Goal: Task Accomplishment & Management: Complete application form

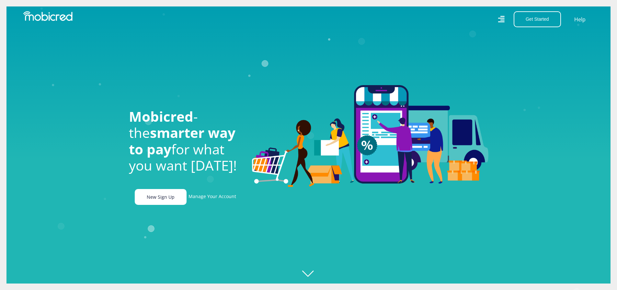
scroll to position [0, 461]
click at [165, 201] on link "New Sign Up" at bounding box center [161, 197] width 52 height 16
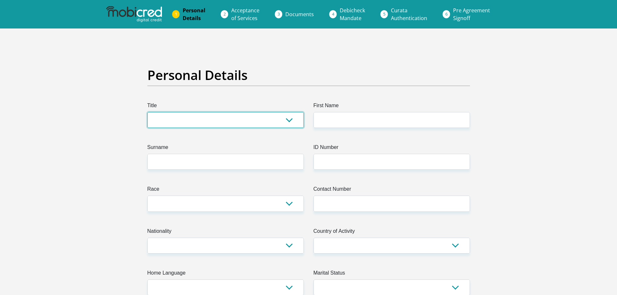
click at [192, 119] on select "Mr Ms Mrs Dr [PERSON_NAME]" at bounding box center [225, 120] width 156 height 16
select select "Ms"
click at [147, 112] on select "Mr Ms Mrs Dr [PERSON_NAME]" at bounding box center [225, 120] width 156 height 16
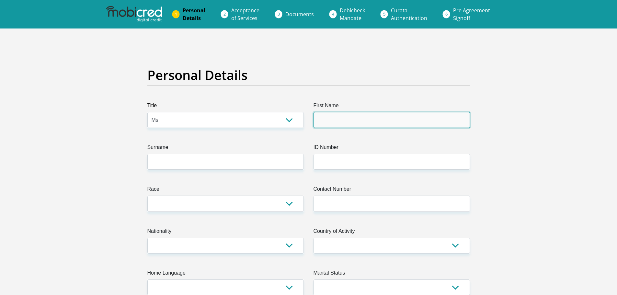
click at [329, 119] on input "First Name" at bounding box center [391, 120] width 156 height 16
type input "Noluthando"
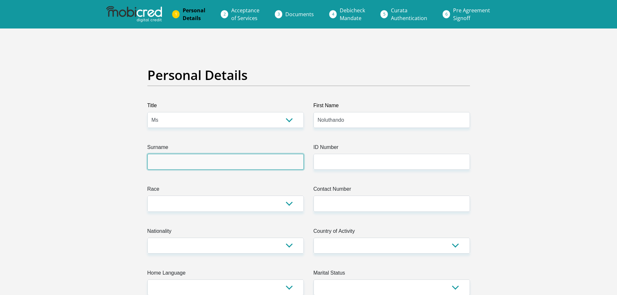
click at [218, 163] on input "Surname" at bounding box center [225, 162] width 156 height 16
type input "Somdaka"
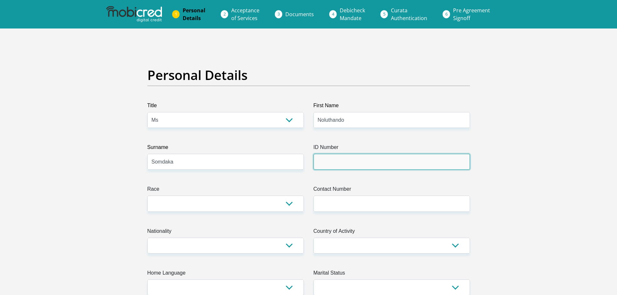
click at [329, 165] on input "ID Number" at bounding box center [391, 162] width 156 height 16
type input "7812240535089"
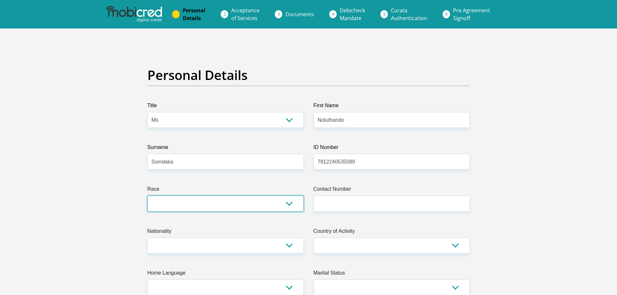
click at [289, 205] on select "Black Coloured Indian White Other" at bounding box center [225, 204] width 156 height 16
select select "1"
click at [147, 196] on select "Black Coloured Indian White Other" at bounding box center [225, 204] width 156 height 16
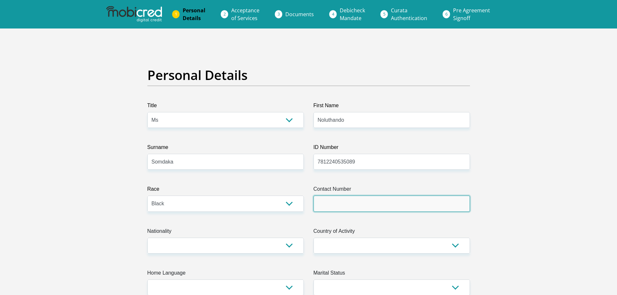
click at [339, 209] on input "Contact Number" at bounding box center [391, 204] width 156 height 16
type input "0817363793"
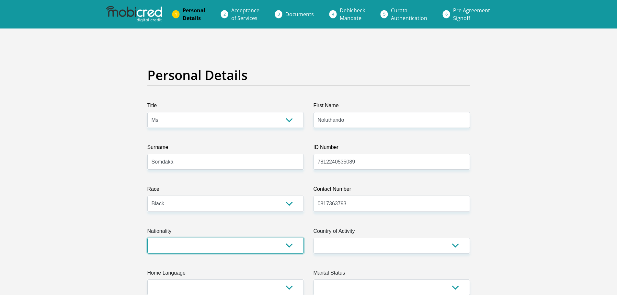
click at [290, 247] on select "[GEOGRAPHIC_DATA] [GEOGRAPHIC_DATA] [GEOGRAPHIC_DATA] [GEOGRAPHIC_DATA] [GEOGRA…" at bounding box center [225, 246] width 156 height 16
select select "ZAF"
click at [147, 238] on select "[GEOGRAPHIC_DATA] [GEOGRAPHIC_DATA] [GEOGRAPHIC_DATA] [GEOGRAPHIC_DATA] [GEOGRA…" at bounding box center [225, 246] width 156 height 16
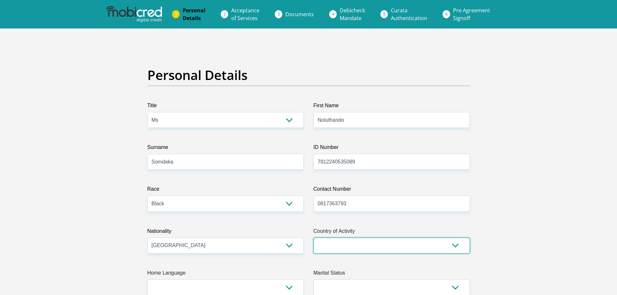
click at [459, 246] on select "[GEOGRAPHIC_DATA] [GEOGRAPHIC_DATA] [GEOGRAPHIC_DATA] [GEOGRAPHIC_DATA] [GEOGRA…" at bounding box center [391, 246] width 156 height 16
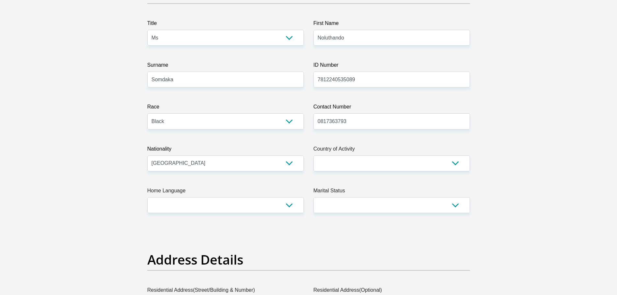
scroll to position [97, 0]
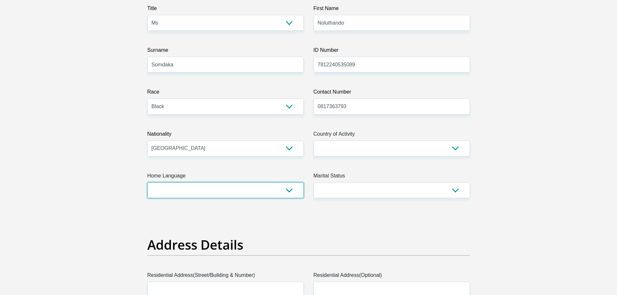
click at [290, 189] on select "Afrikaans English Sepedi South Ndebele Southern Sotho Swati Tsonga Tswana Venda…" at bounding box center [225, 190] width 156 height 16
select select "eng"
click at [147, 182] on select "Afrikaans English Sepedi South Ndebele Southern Sotho Swati Tsonga Tswana Venda…" at bounding box center [225, 190] width 156 height 16
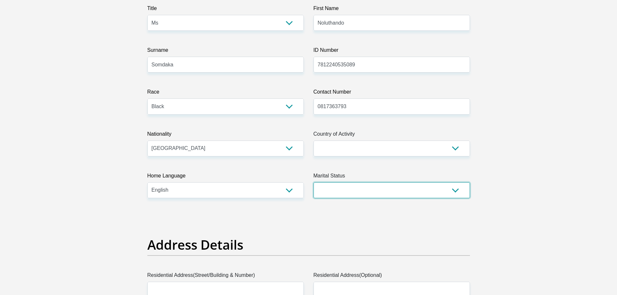
click at [455, 190] on select "Married ANC Single Divorced Widowed Married COP or Customary Law" at bounding box center [391, 190] width 156 height 16
select select "2"
click at [313, 182] on select "Married ANC Single Divorced Widowed Married COP or Customary Law" at bounding box center [391, 190] width 156 height 16
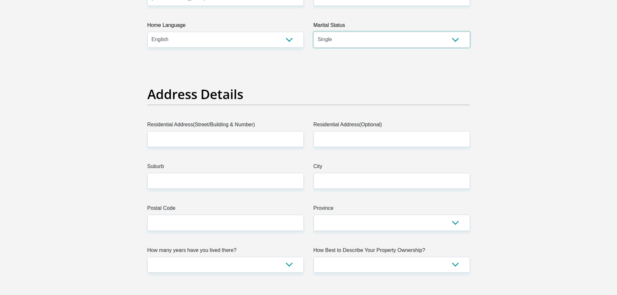
scroll to position [259, 0]
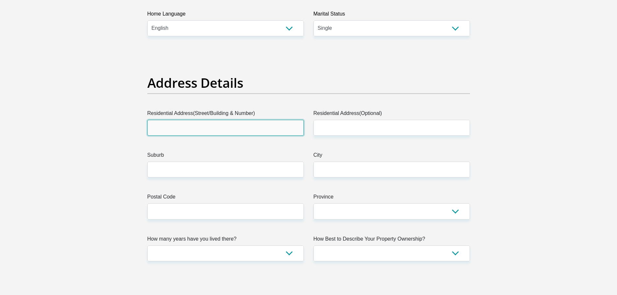
click at [168, 127] on input "Residential Address(Street/Building & Number)" at bounding box center [225, 128] width 156 height 16
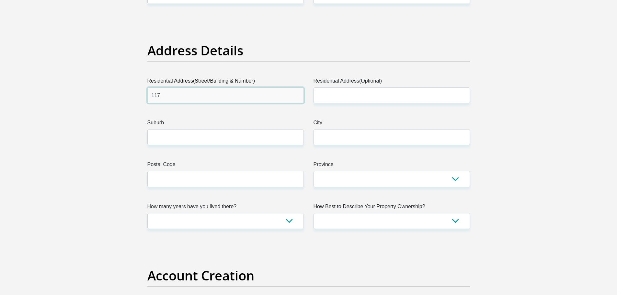
type input "117"
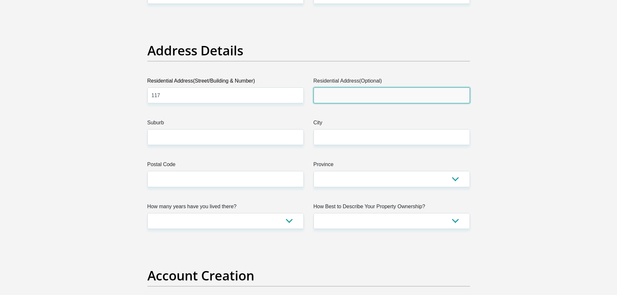
click at [334, 98] on input "Residential Address(Optional)" at bounding box center [391, 95] width 156 height 16
type input "7th ave"
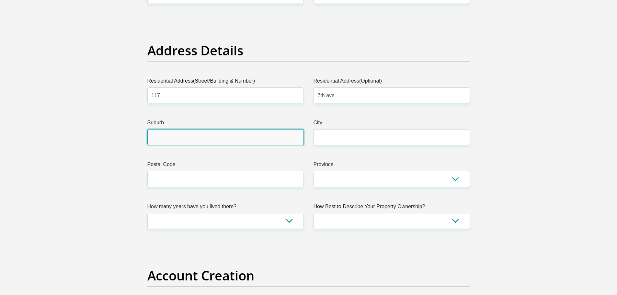
click at [188, 137] on input "Suburb" at bounding box center [225, 137] width 156 height 16
type input "[GEOGRAPHIC_DATA]"
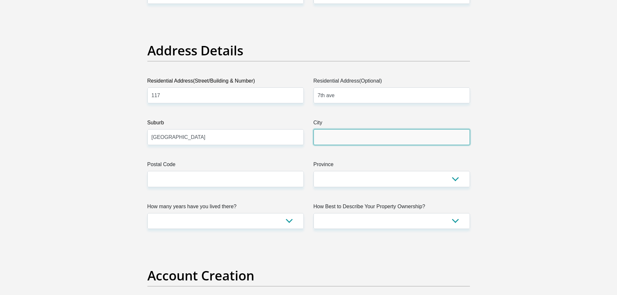
click at [329, 133] on input "City" at bounding box center [391, 137] width 156 height 16
type input "Kraaifontein"
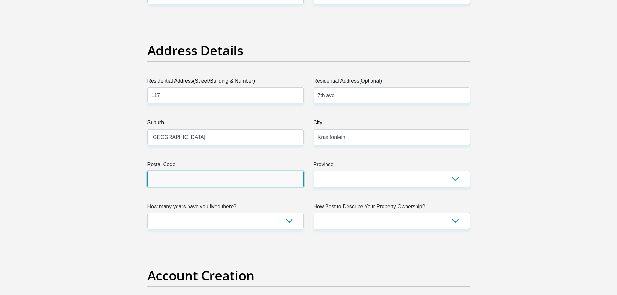
drag, startPoint x: 231, startPoint y: 181, endPoint x: 231, endPoint y: 176, distance: 4.9
click at [231, 181] on input "Postal Code" at bounding box center [225, 179] width 156 height 16
type input "8580"
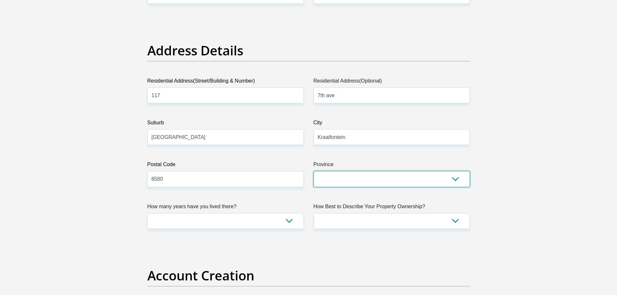
click at [363, 180] on select "Eastern Cape Free State [GEOGRAPHIC_DATA] [GEOGRAPHIC_DATA][DATE] [GEOGRAPHIC_D…" at bounding box center [391, 179] width 156 height 16
select select "Western Cape"
click at [313, 171] on select "Eastern Cape Free State [GEOGRAPHIC_DATA] [GEOGRAPHIC_DATA][DATE] [GEOGRAPHIC_D…" at bounding box center [391, 179] width 156 height 16
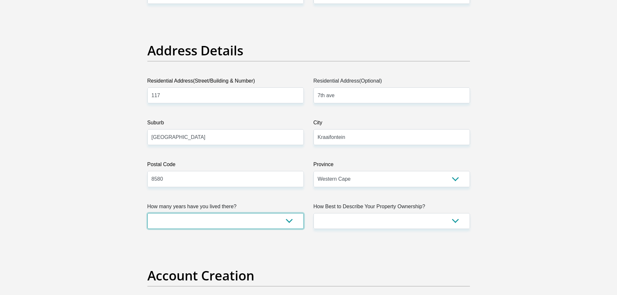
click at [289, 219] on select "less than 1 year 1-3 years 3-5 years 5+ years" at bounding box center [225, 221] width 156 height 16
select select "5"
click at [147, 213] on select "less than 1 year 1-3 years 3-5 years 5+ years" at bounding box center [225, 221] width 156 height 16
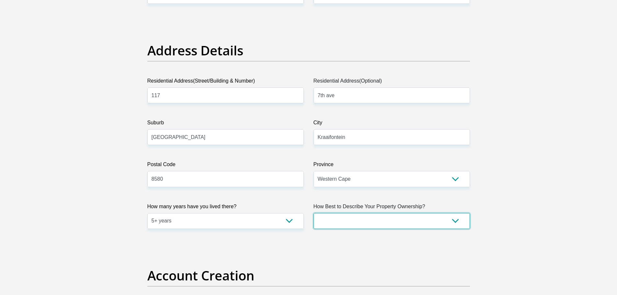
click at [453, 220] on select "Owned Rented Family Owned Company Dwelling" at bounding box center [391, 221] width 156 height 16
select select "Rented"
click at [313, 213] on select "Owned Rented Family Owned Company Dwelling" at bounding box center [391, 221] width 156 height 16
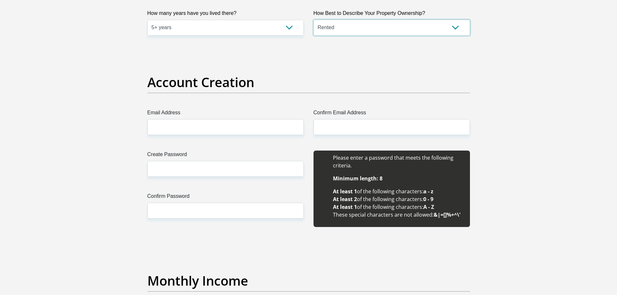
scroll to position [486, 0]
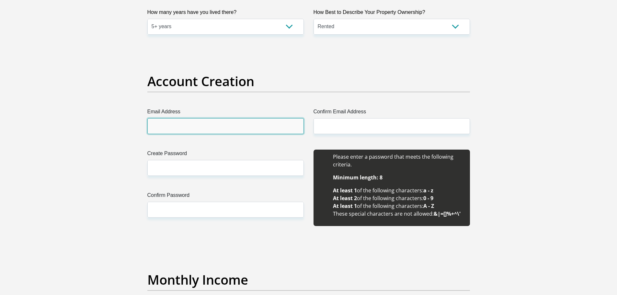
click at [168, 127] on input "Email Address" at bounding box center [225, 126] width 156 height 16
type input "[EMAIL_ADDRESS][DOMAIN_NAME]"
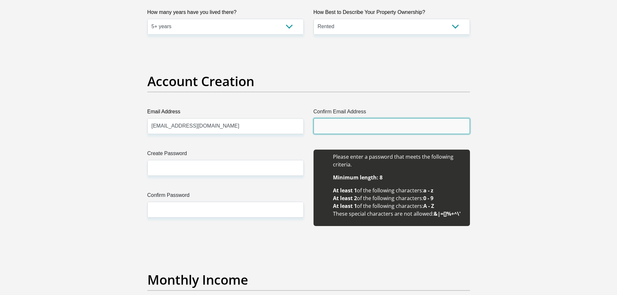
click at [357, 125] on input "Confirm Email Address" at bounding box center [391, 126] width 156 height 16
type input "[EMAIL_ADDRESS][DOMAIN_NAME]"
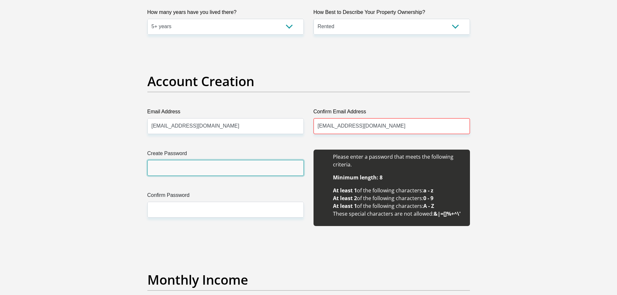
click at [177, 167] on input "Create Password" at bounding box center [225, 168] width 156 height 16
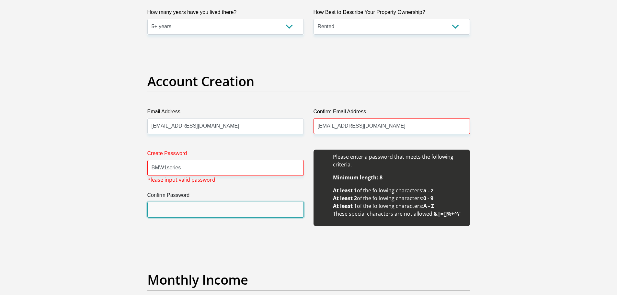
click at [173, 209] on input "Confirm Password" at bounding box center [225, 210] width 156 height 16
click at [187, 167] on input "BMW1series" at bounding box center [225, 168] width 156 height 16
click at [175, 209] on input "Confirm Password" at bounding box center [225, 210] width 156 height 16
drag, startPoint x: 155, startPoint y: 213, endPoint x: 156, endPoint y: 207, distance: 6.0
click at [155, 213] on input "Confirm Password" at bounding box center [225, 210] width 156 height 16
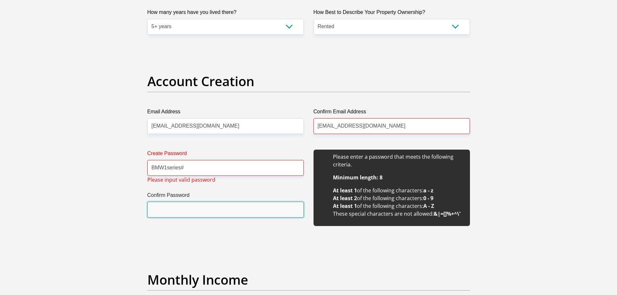
click at [158, 204] on input "Confirm Password" at bounding box center [225, 210] width 156 height 16
click at [159, 209] on input "Confirm Password" at bounding box center [225, 210] width 156 height 16
click at [194, 168] on input "BMW1series#" at bounding box center [225, 168] width 156 height 16
click at [195, 168] on input "BMW1series#" at bounding box center [225, 168] width 156 height 16
click at [184, 207] on input "Confirm Password" at bounding box center [225, 210] width 156 height 16
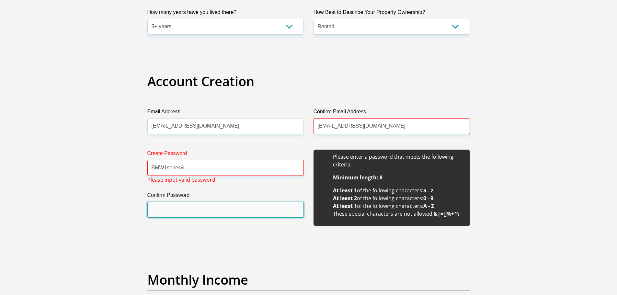
click at [180, 213] on input "Confirm Password" at bounding box center [225, 210] width 156 height 16
click at [159, 210] on input "Confirm Password" at bounding box center [225, 210] width 156 height 16
click at [157, 209] on input "Confirm Password" at bounding box center [225, 210] width 156 height 16
click at [165, 204] on input "Confirm Password" at bounding box center [225, 210] width 156 height 16
click at [163, 210] on input "Confirm Password" at bounding box center [225, 210] width 156 height 16
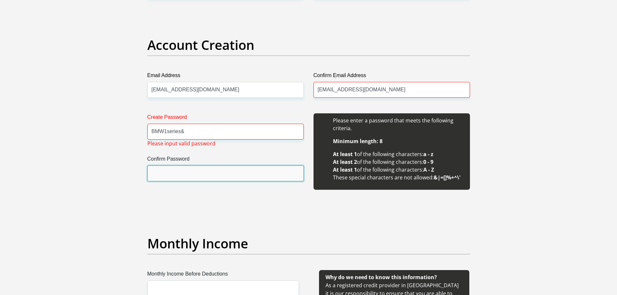
scroll to position [453, 0]
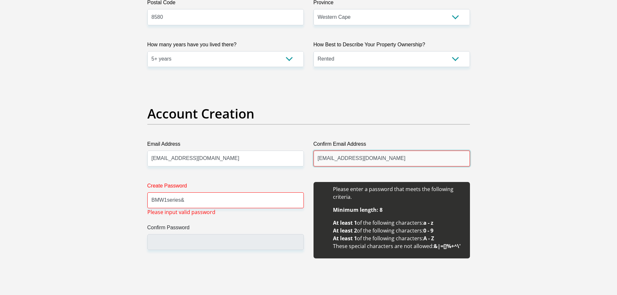
click at [376, 159] on input "[EMAIL_ADDRESS][DOMAIN_NAME]" at bounding box center [391, 159] width 156 height 16
drag, startPoint x: 189, startPoint y: 201, endPoint x: 142, endPoint y: 191, distance: 48.8
type input "Password1#"
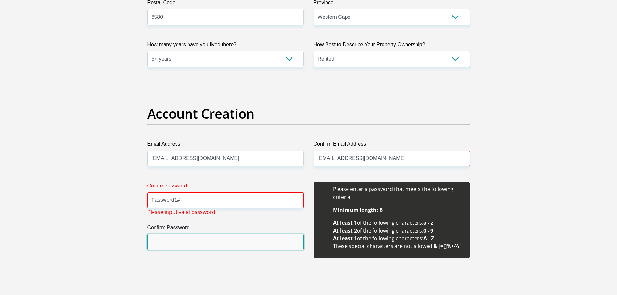
click at [167, 246] on input "Confirm Password" at bounding box center [225, 242] width 156 height 16
drag, startPoint x: 171, startPoint y: 245, endPoint x: 244, endPoint y: 228, distance: 75.3
click at [179, 243] on input "Confirm Password" at bounding box center [225, 242] width 156 height 16
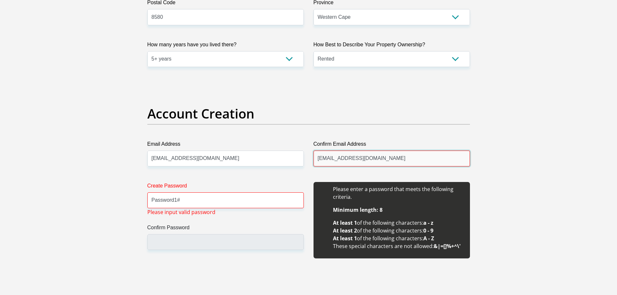
click at [378, 158] on input "[EMAIL_ADDRESS][DOMAIN_NAME]" at bounding box center [391, 159] width 156 height 16
drag, startPoint x: 378, startPoint y: 158, endPoint x: 303, endPoint y: 140, distance: 76.7
type input "somdaka"
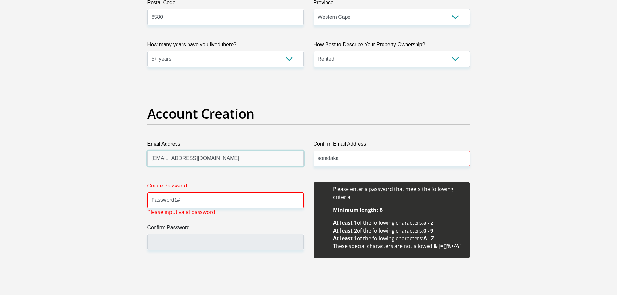
drag, startPoint x: 171, startPoint y: 159, endPoint x: 180, endPoint y: 162, distance: 9.4
click at [173, 160] on input "[EMAIL_ADDRESS][DOMAIN_NAME]" at bounding box center [225, 159] width 156 height 16
type input "[EMAIL_ADDRESS][DOMAIN_NAME]"
click at [340, 161] on input "somdaka" at bounding box center [391, 159] width 156 height 16
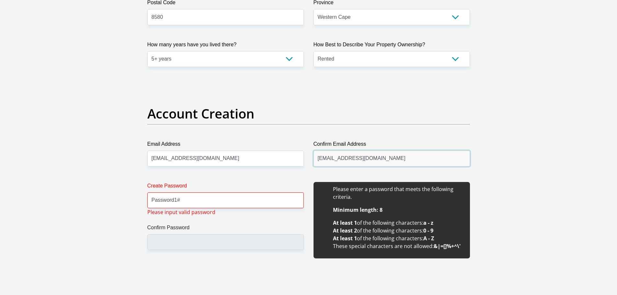
type input "[EMAIL_ADDRESS][DOMAIN_NAME]"
drag, startPoint x: 174, startPoint y: 199, endPoint x: 119, endPoint y: 188, distance: 56.0
click at [174, 252] on div "Create Password BMW1series# Please input valid password Confirm Password" at bounding box center [225, 224] width 166 height 84
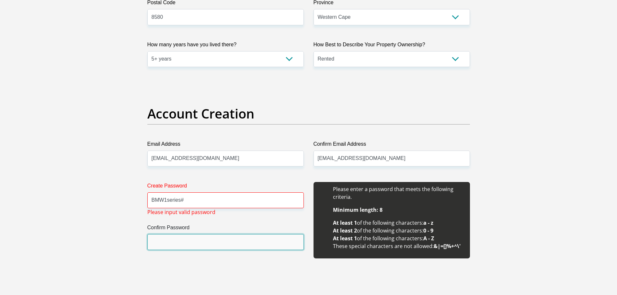
click at [171, 244] on input "Confirm Password" at bounding box center [225, 242] width 156 height 16
click at [163, 238] on input "Confirm Password" at bounding box center [225, 242] width 156 height 16
click at [175, 242] on input "Confirm Password" at bounding box center [225, 242] width 156 height 16
click at [187, 199] on input "BMW1series#" at bounding box center [225, 200] width 156 height 16
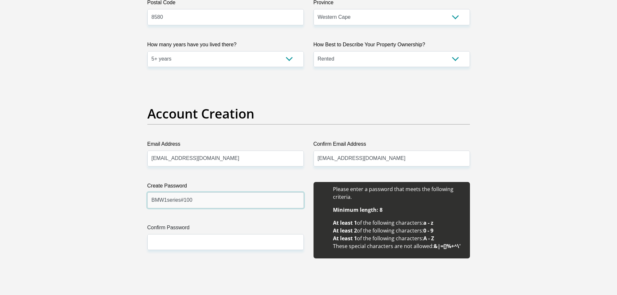
type input "BMW1series#100"
click at [171, 243] on input "Confirm Password" at bounding box center [225, 242] width 156 height 16
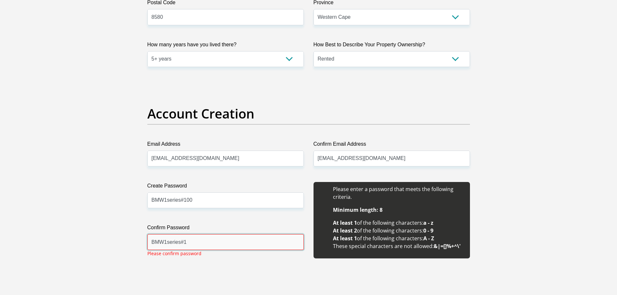
type input "BMW1series#1"
click at [201, 201] on input "BMW1series#100" at bounding box center [225, 200] width 156 height 16
click at [199, 244] on input "BMW1series#1" at bounding box center [225, 242] width 156 height 16
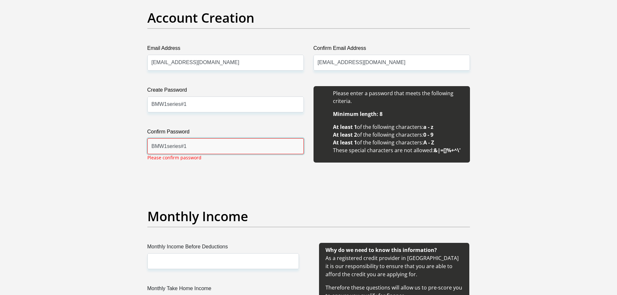
scroll to position [550, 0]
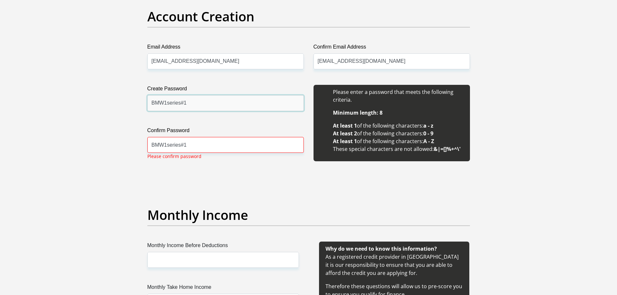
click at [192, 102] on input "BMW1series#1" at bounding box center [225, 103] width 156 height 16
type input "BMW1series#100"
click at [196, 147] on input "BMW1series#1" at bounding box center [225, 145] width 156 height 16
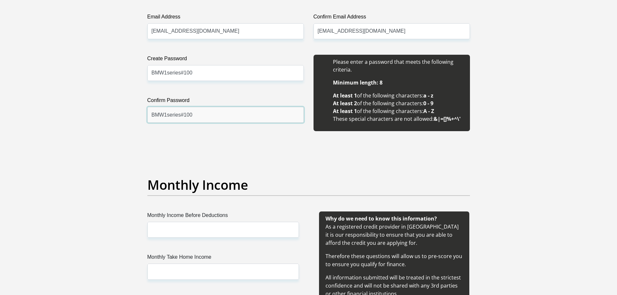
scroll to position [615, 0]
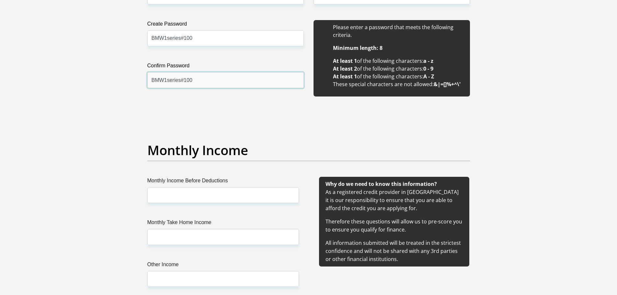
type input "BMW1series#100"
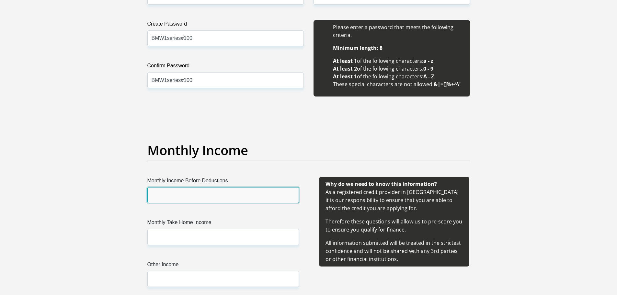
click at [186, 199] on input "Monthly Income Before Deductions" at bounding box center [223, 195] width 152 height 16
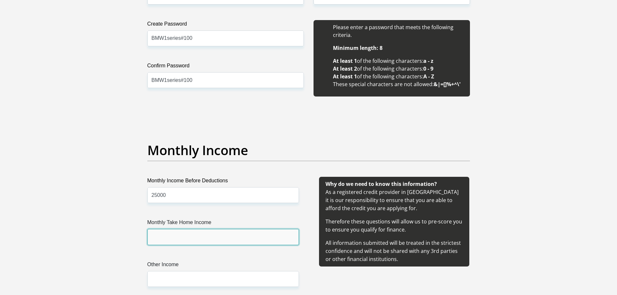
click at [186, 238] on input "Monthly Take Home Income" at bounding box center [223, 237] width 152 height 16
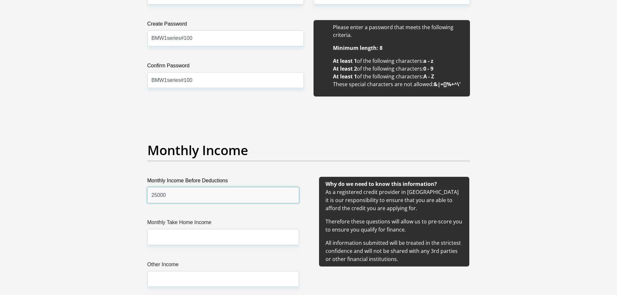
drag, startPoint x: 172, startPoint y: 195, endPoint x: 145, endPoint y: 189, distance: 27.5
click at [146, 189] on div "Monthly Income Before Deductions 25000" at bounding box center [222, 190] width 161 height 26
type input "28000"
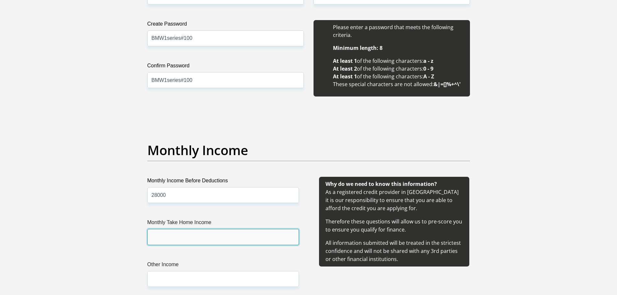
click at [164, 230] on input "Monthly Take Home Income" at bounding box center [223, 237] width 152 height 16
type input "25000"
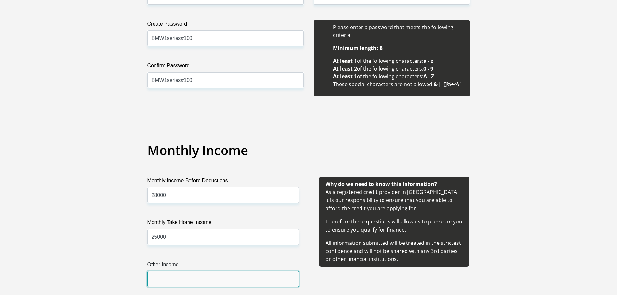
click at [171, 280] on input "Other Income" at bounding box center [223, 279] width 152 height 16
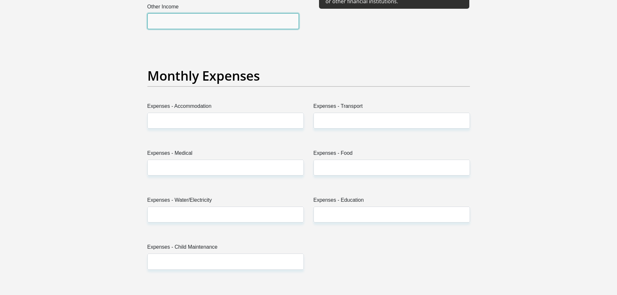
scroll to position [874, 0]
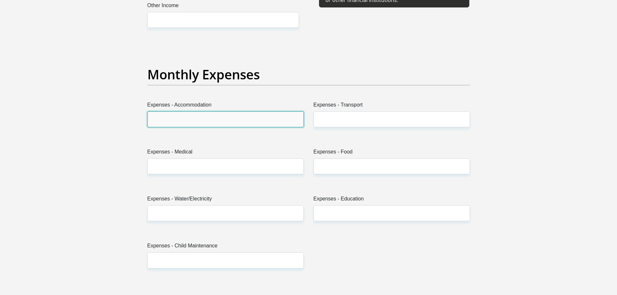
click at [174, 119] on input "Expenses - Accommodation" at bounding box center [225, 119] width 156 height 16
type input "6000"
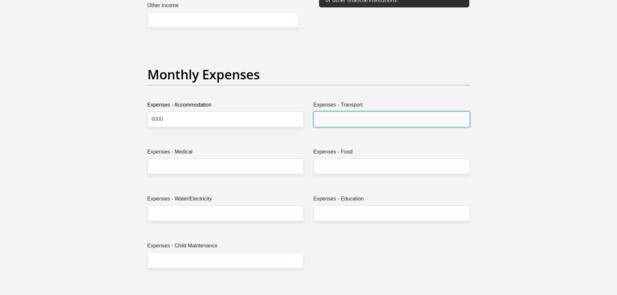
click at [324, 117] on input "Expenses - Transport" at bounding box center [391, 119] width 156 height 16
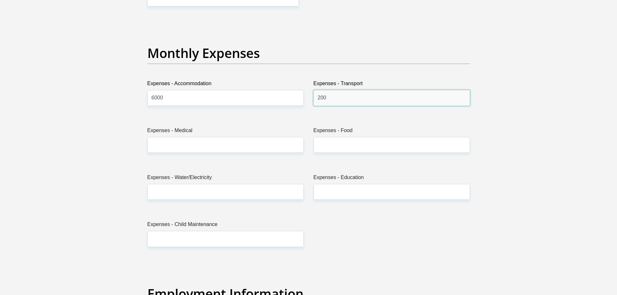
scroll to position [907, 0]
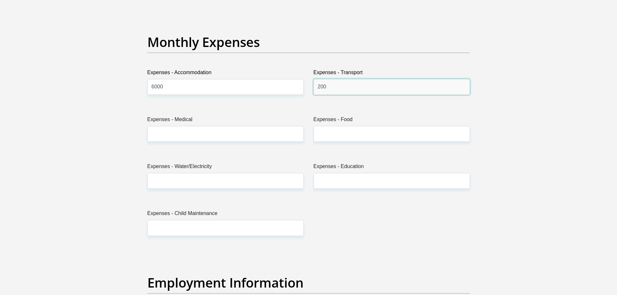
type input "200"
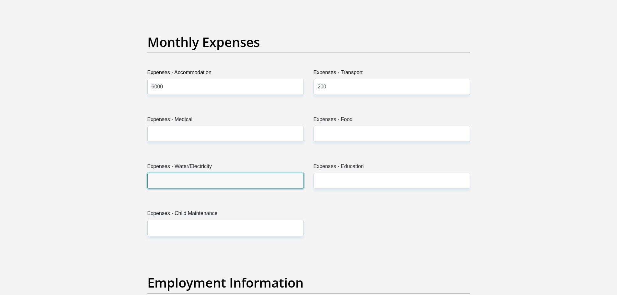
click at [166, 177] on input "Expenses - Water/Electricity" at bounding box center [225, 181] width 156 height 16
type input "500"
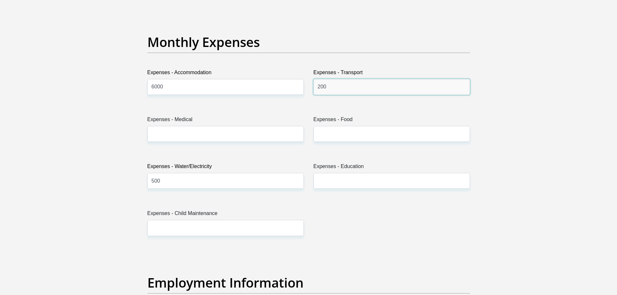
drag, startPoint x: 328, startPoint y: 89, endPoint x: 299, endPoint y: 81, distance: 29.9
click at [307, 85] on div "Title Mr Ms Mrs Dr [PERSON_NAME] First Name Noluthando Surname Somdaka ID Numbe…" at bounding box center [308, 248] width 332 height 2107
type input "7000"
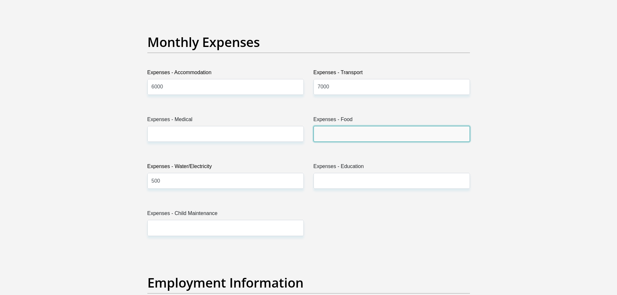
click at [331, 133] on input "Expenses - Food" at bounding box center [391, 134] width 156 height 16
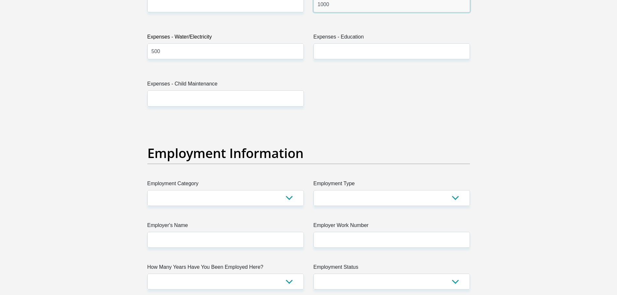
scroll to position [1069, 0]
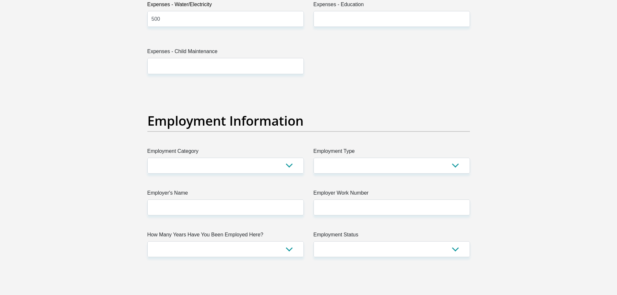
type input "1000"
click at [170, 161] on select "AGRICULTURE ALCOHOL & TOBACCO CONSTRUCTION MATERIALS METALLURGY EQUIPMENT FOR R…" at bounding box center [225, 166] width 156 height 16
click at [337, 91] on div "Title Mr Ms Mrs Dr [PERSON_NAME] First Name Noluthando Surname Somdaka ID Numbe…" at bounding box center [308, 86] width 332 height 2107
click at [200, 167] on select "AGRICULTURE ALCOHOL & TOBACCO CONSTRUCTION MATERIALS METALLURGY EQUIPMENT FOR R…" at bounding box center [225, 166] width 156 height 16
select select "31"
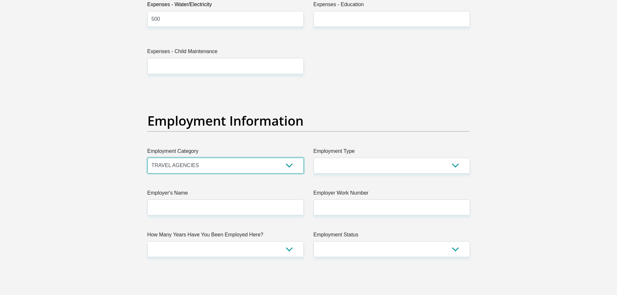
click at [147, 158] on select "AGRICULTURE ALCOHOL & TOBACCO CONSTRUCTION MATERIALS METALLURGY EQUIPMENT FOR R…" at bounding box center [225, 166] width 156 height 16
click at [338, 161] on select "College/Lecturer Craft Seller Creative Driver Executive Farmer Forces - Non Com…" at bounding box center [391, 166] width 156 height 16
select select "Sales"
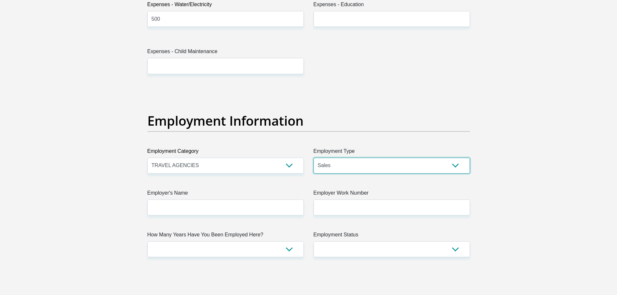
click at [313, 158] on select "College/Lecturer Craft Seller Creative Driver Executive Farmer Forces - Non Com…" at bounding box center [391, 166] width 156 height 16
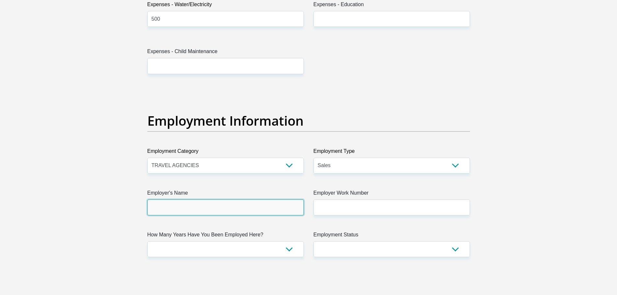
click at [194, 205] on input "Employer's Name" at bounding box center [225, 207] width 156 height 16
drag, startPoint x: 200, startPoint y: 206, endPoint x: 210, endPoint y: 209, distance: 10.7
click at [173, 201] on input "EthosPathosandLogos" at bounding box center [225, 207] width 156 height 16
drag, startPoint x: 214, startPoint y: 205, endPoint x: 108, endPoint y: 169, distance: 112.5
click at [110, 173] on section "Personal Details Title Mr Ms Mrs Dr [PERSON_NAME] First Name Noluthando Surname…" at bounding box center [308, 88] width 617 height 2257
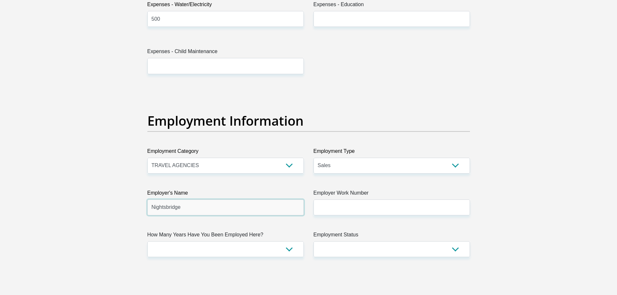
type input "Nightsbridge"
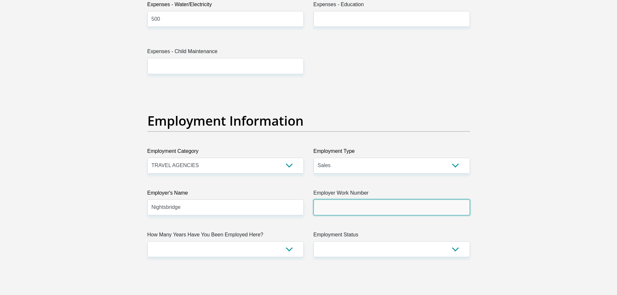
click at [324, 207] on input "Employer Work Number" at bounding box center [391, 207] width 156 height 16
type input "0879436035"
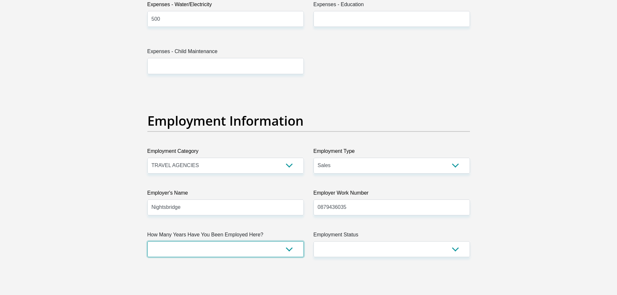
click at [289, 247] on select "less than 1 year 1-3 years 3-5 years 5+ years" at bounding box center [225, 249] width 156 height 16
select select "24"
click at [147, 241] on select "less than 1 year 1-3 years 3-5 years 5+ years" at bounding box center [225, 249] width 156 height 16
click at [455, 249] on select "Permanent/Full-time Part-time/Casual [DEMOGRAPHIC_DATA] Worker Self-Employed Ho…" at bounding box center [391, 249] width 156 height 16
select select "1"
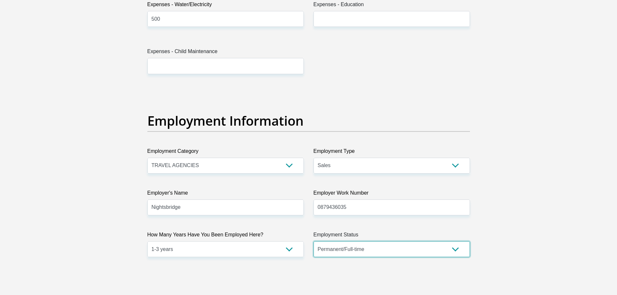
click at [313, 241] on select "Permanent/Full-time Part-time/Casual [DEMOGRAPHIC_DATA] Worker Self-Employed Ho…" at bounding box center [391, 249] width 156 height 16
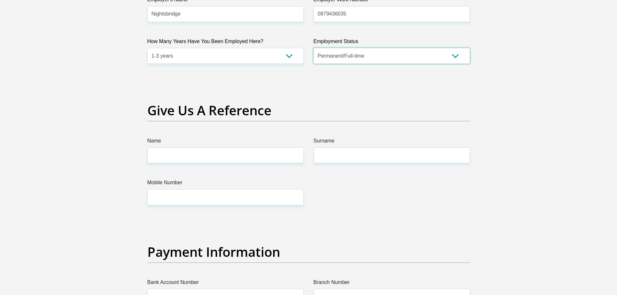
scroll to position [1263, 0]
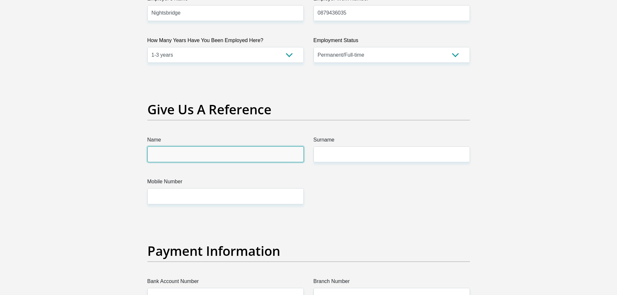
click at [178, 152] on input "Name" at bounding box center [225, 154] width 156 height 16
type input "zuko"
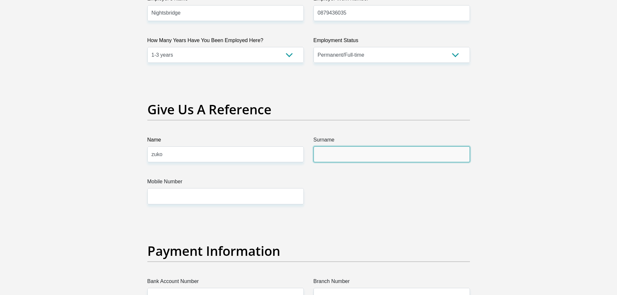
click at [328, 150] on input "Surname" at bounding box center [391, 154] width 156 height 16
drag, startPoint x: 332, startPoint y: 155, endPoint x: 290, endPoint y: 159, distance: 41.3
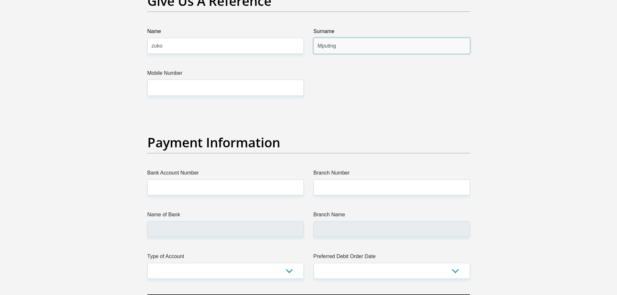
scroll to position [1360, 0]
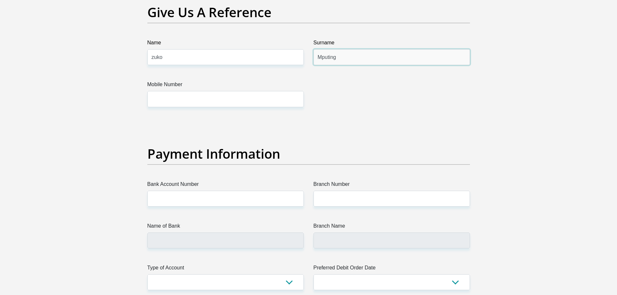
type input "Mputing"
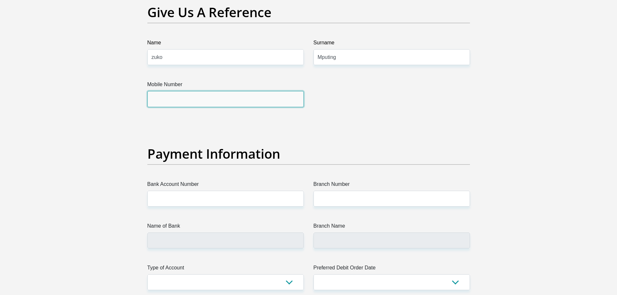
click at [189, 98] on input "Mobile Number" at bounding box center [225, 99] width 156 height 16
type input "0677727585"
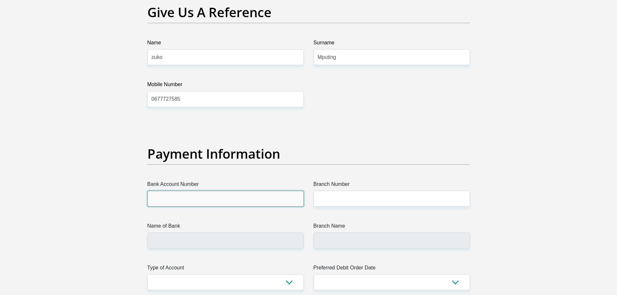
click at [186, 201] on input "Bank Account Number" at bounding box center [225, 199] width 156 height 16
type input "capitec"
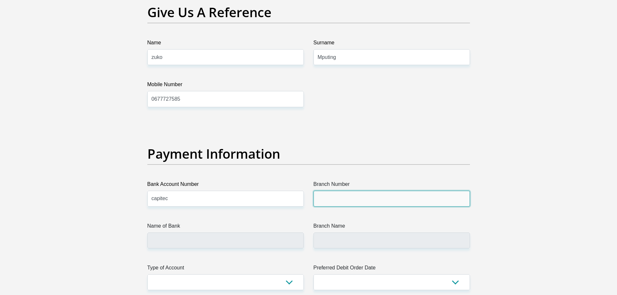
click at [356, 201] on input "Branch Number" at bounding box center [391, 199] width 156 height 16
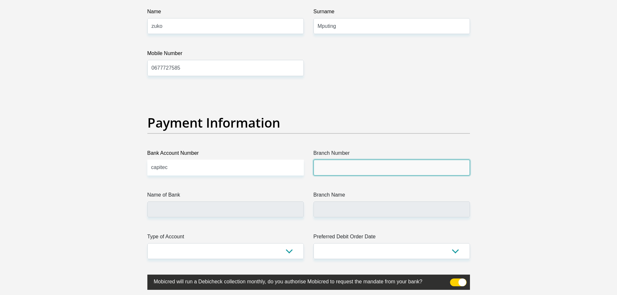
scroll to position [1392, 0]
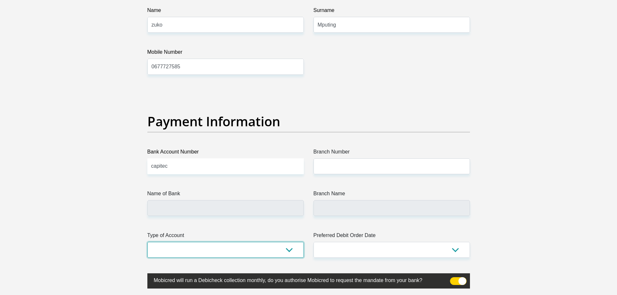
click at [287, 249] on select "Cheque Savings" at bounding box center [225, 250] width 156 height 16
select select "SAV"
click at [147, 242] on select "Cheque Savings" at bounding box center [225, 250] width 156 height 16
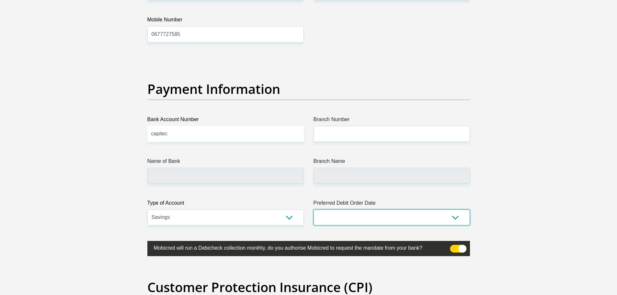
click at [456, 218] on select "1st 2nd 3rd 4th 5th 7th 18th 19th 20th 21st 22nd 23rd 24th 25th 26th 27th 28th …" at bounding box center [391, 218] width 156 height 16
select select "25"
click at [313, 210] on select "1st 2nd 3rd 4th 5th 7th 18th 19th 20th 21st 22nd 23rd 24th 25th 26th 27th 28th …" at bounding box center [391, 218] width 156 height 16
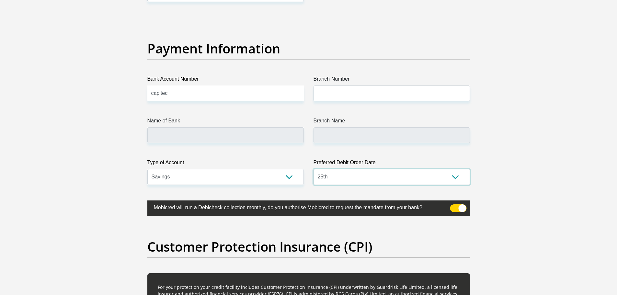
scroll to position [1457, 0]
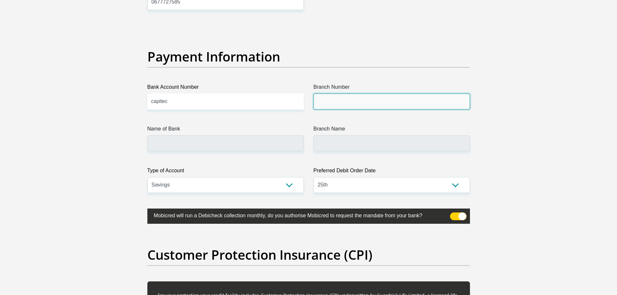
click at [357, 103] on input "Branch Number" at bounding box center [391, 102] width 156 height 16
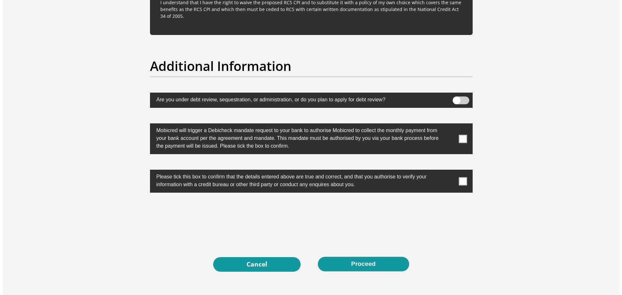
scroll to position [2008, 0]
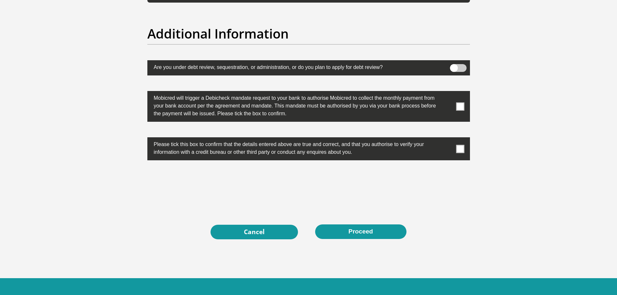
type input "00000"
click at [463, 69] on span at bounding box center [458, 68] width 17 height 8
click at [454, 66] on input "checkbox" at bounding box center [454, 66] width 0 height 0
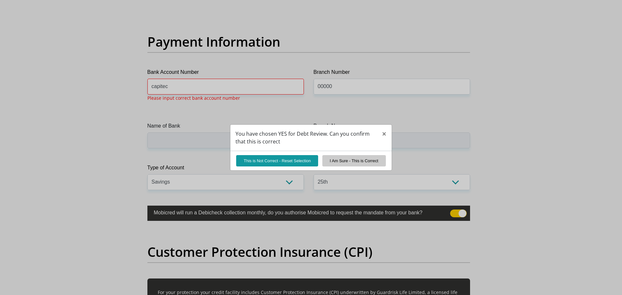
scroll to position [1469, 0]
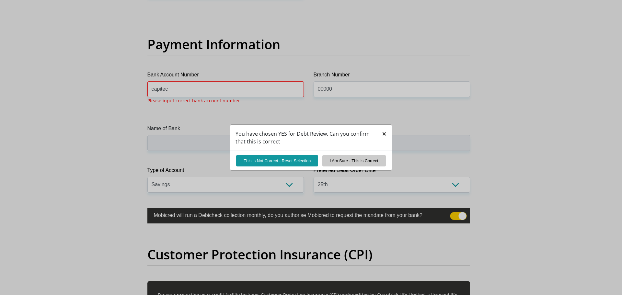
click at [384, 133] on span "×" at bounding box center [384, 133] width 5 height 11
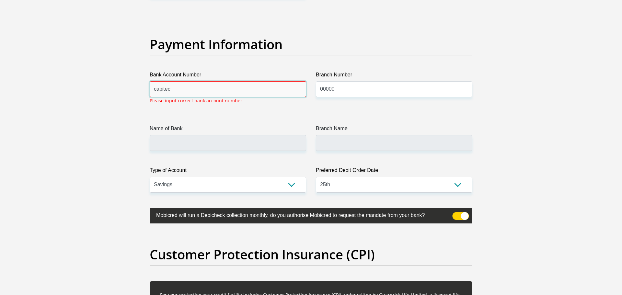
drag, startPoint x: 183, startPoint y: 88, endPoint x: 114, endPoint y: 69, distance: 71.1
type input "1153428448"
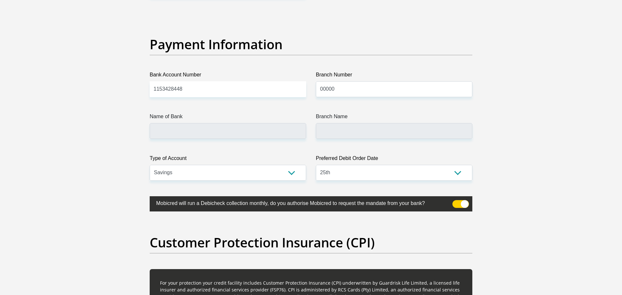
drag, startPoint x: 160, startPoint y: 144, endPoint x: 166, endPoint y: 160, distance: 16.6
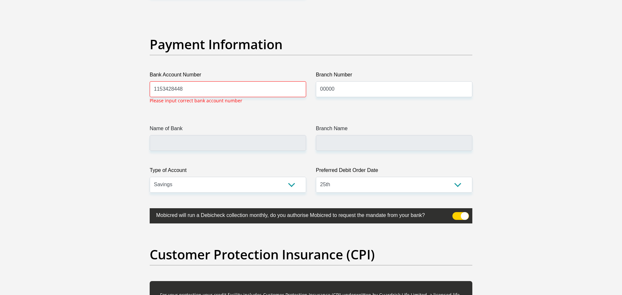
drag, startPoint x: 166, startPoint y: 160, endPoint x: 300, endPoint y: 116, distance: 140.6
click at [213, 100] on p "Please input correct bank account number" at bounding box center [196, 100] width 93 height 7
click at [195, 89] on input "1153428448" at bounding box center [228, 89] width 156 height 16
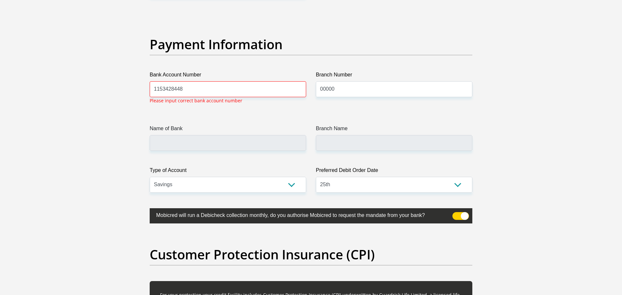
click at [369, 93] on input "00000" at bounding box center [394, 89] width 156 height 16
drag, startPoint x: 355, startPoint y: 88, endPoint x: 265, endPoint y: 79, distance: 90.5
